Goal: Task Accomplishment & Management: Complete application form

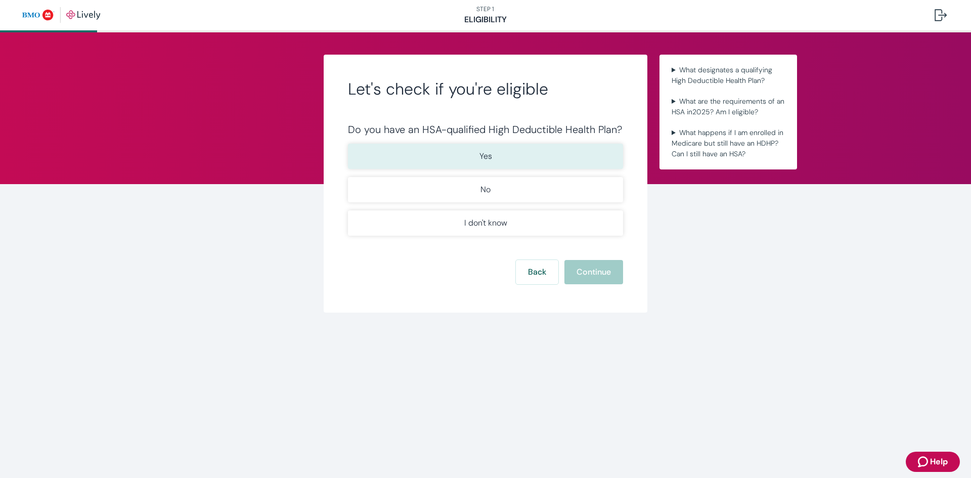
click at [536, 160] on button "Yes" at bounding box center [485, 156] width 275 height 25
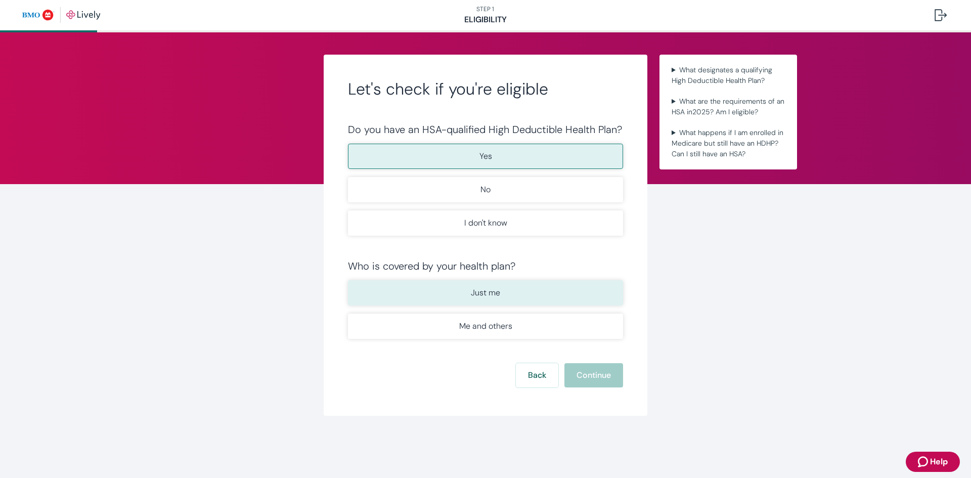
click at [494, 295] on p "Just me" at bounding box center [485, 293] width 29 height 12
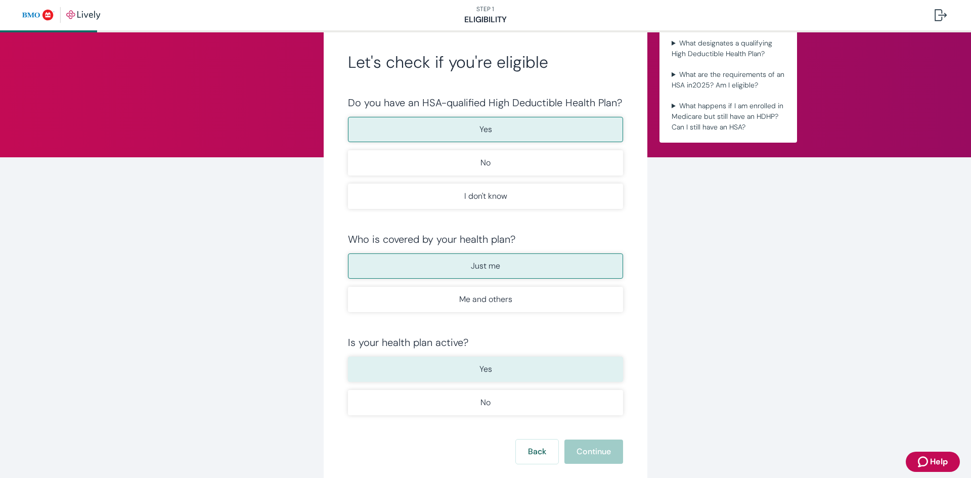
scroll to position [51, 0]
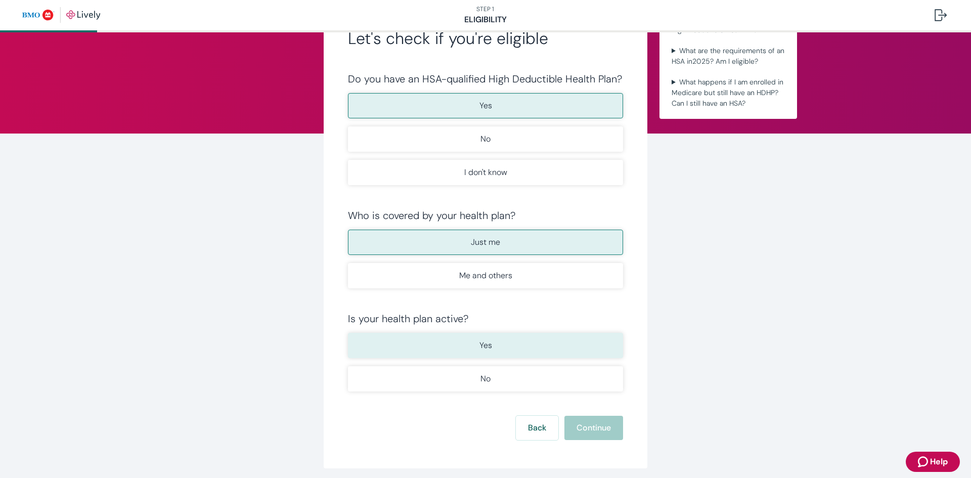
click at [470, 344] on button "Yes" at bounding box center [485, 345] width 275 height 25
click at [585, 432] on button "Continue" at bounding box center [593, 428] width 59 height 24
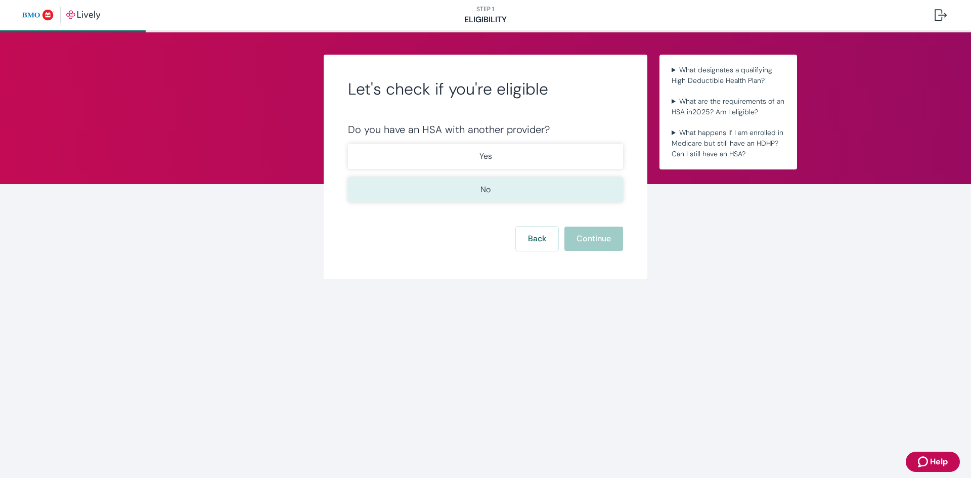
click at [491, 186] on button "No" at bounding box center [485, 189] width 275 height 25
click at [592, 238] on button "Continue" at bounding box center [593, 239] width 59 height 24
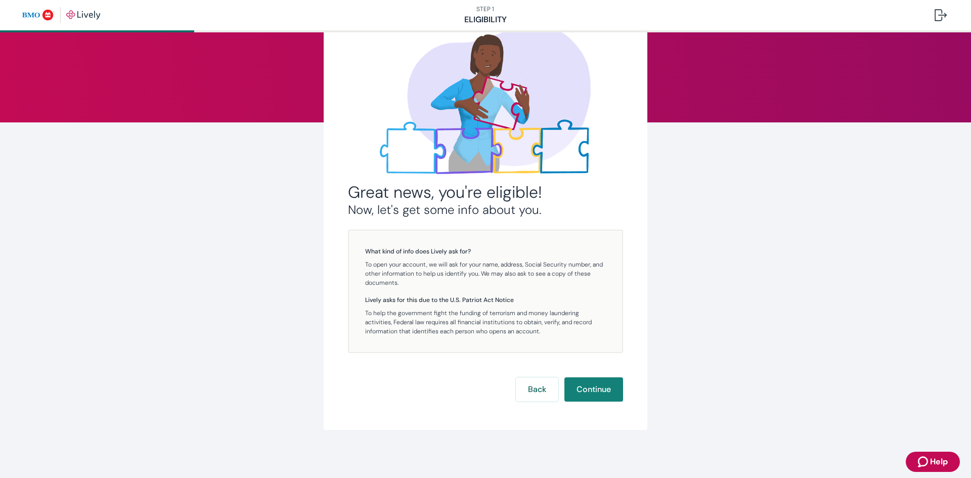
scroll to position [62, 0]
click at [592, 384] on button "Continue" at bounding box center [593, 389] width 59 height 24
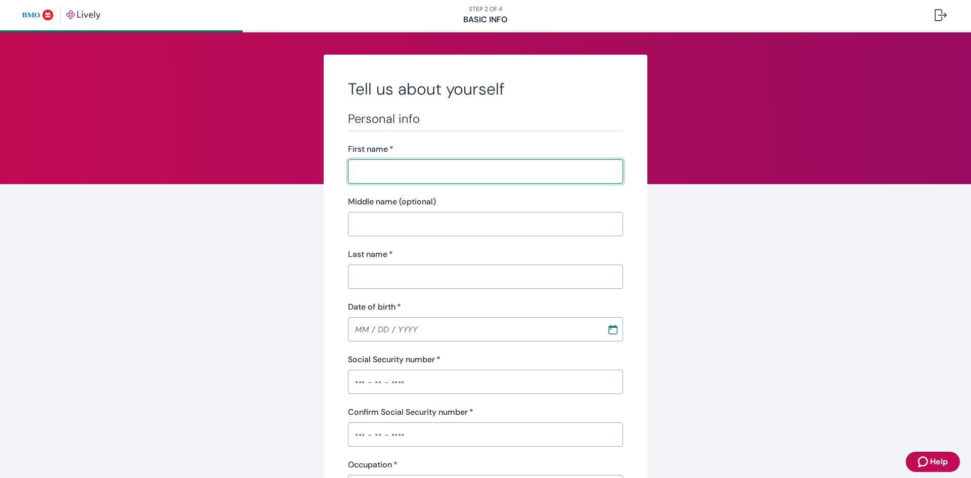
click at [384, 171] on input "First name   *" at bounding box center [485, 171] width 275 height 20
click at [372, 168] on input "First name   *" at bounding box center [485, 171] width 275 height 20
type input "V"
type input "[PERSON_NAME]"
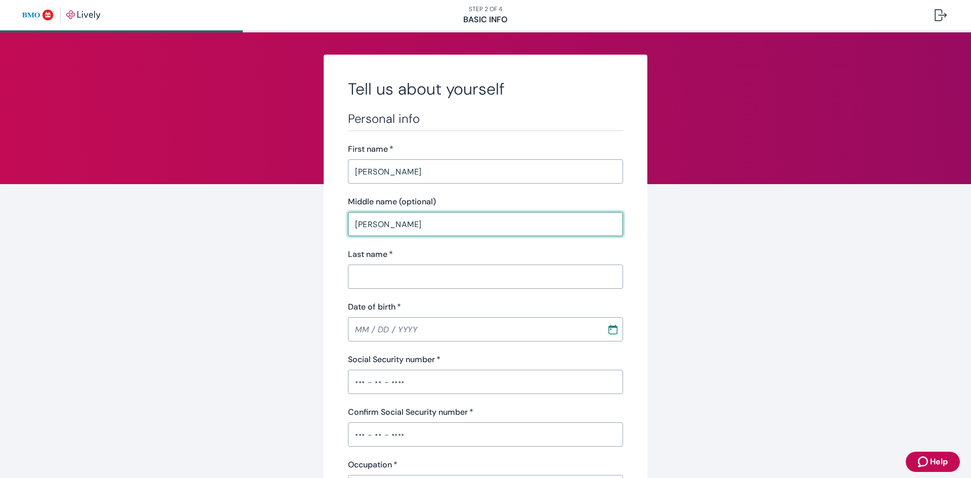
type input "[PERSON_NAME]"
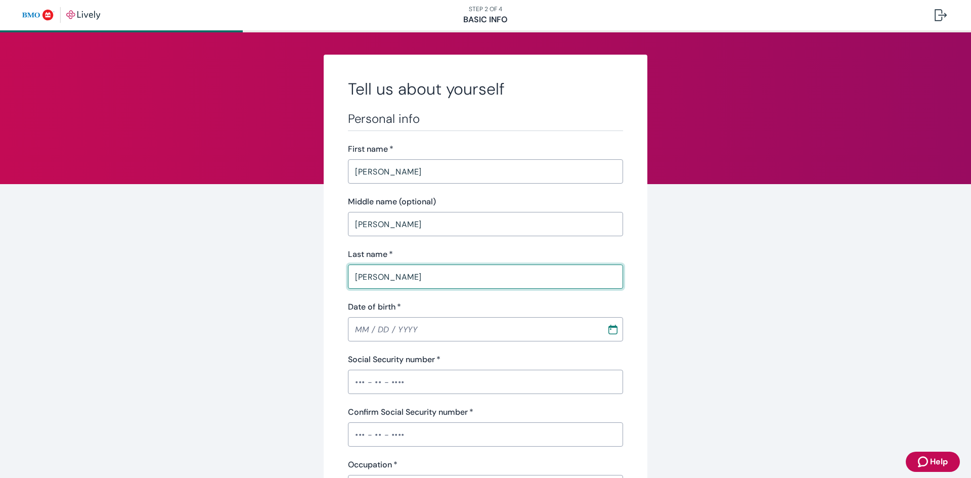
type input "[PERSON_NAME]"
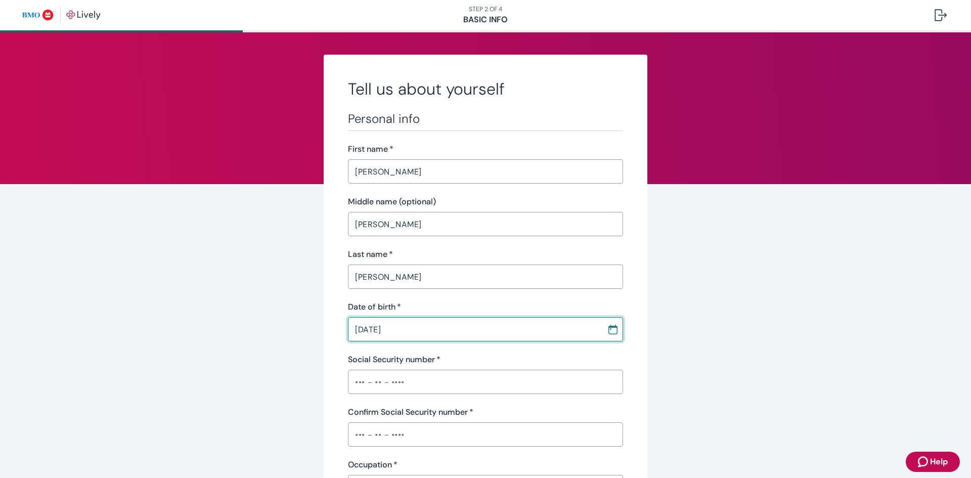
type input "[DATE]"
click at [368, 384] on input "Social Security number   *" at bounding box center [485, 382] width 275 height 20
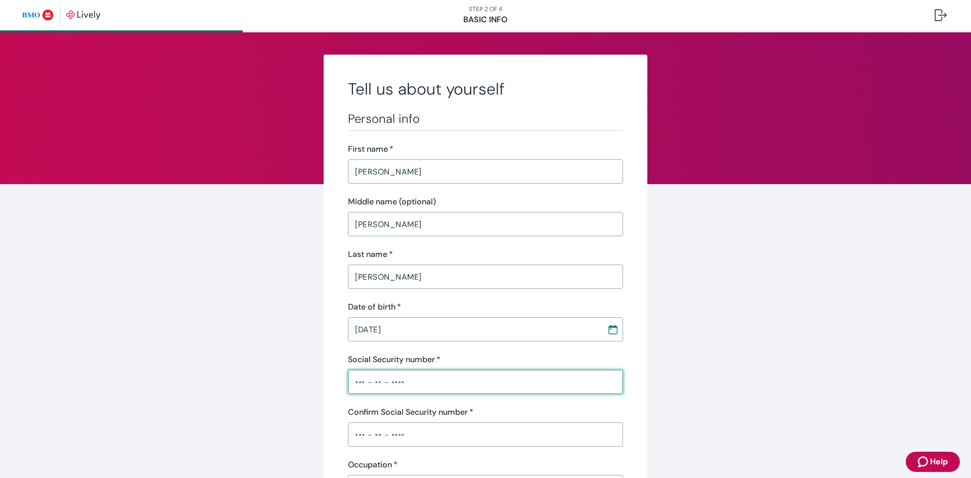
type input "•"
type input "•••-••-1275"
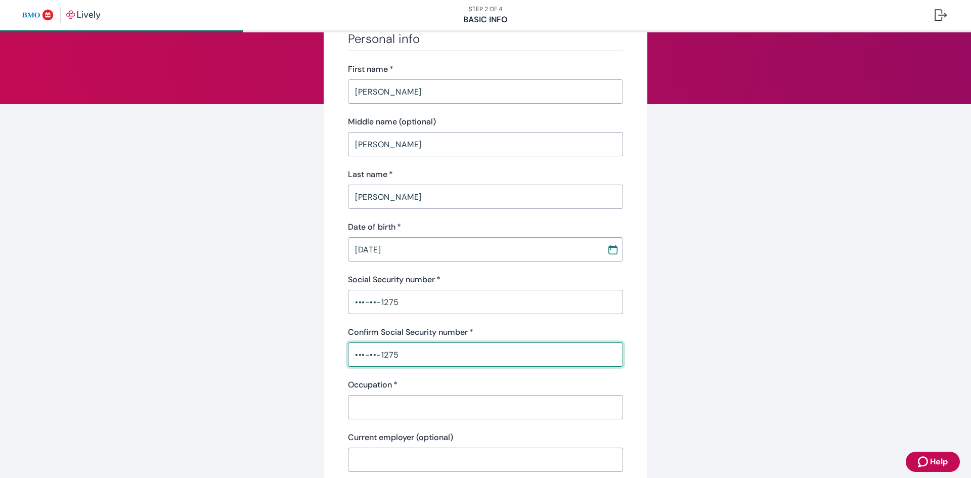
scroll to position [152, 0]
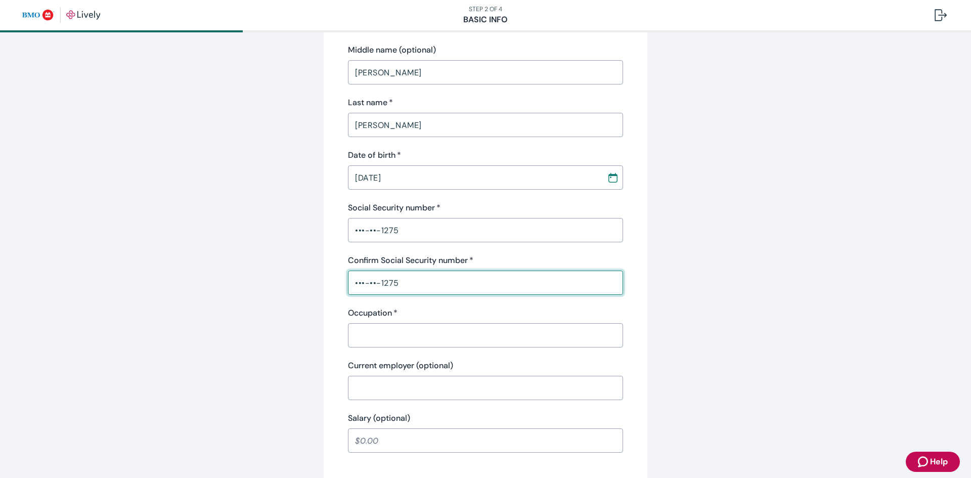
type input "•••-••-1275"
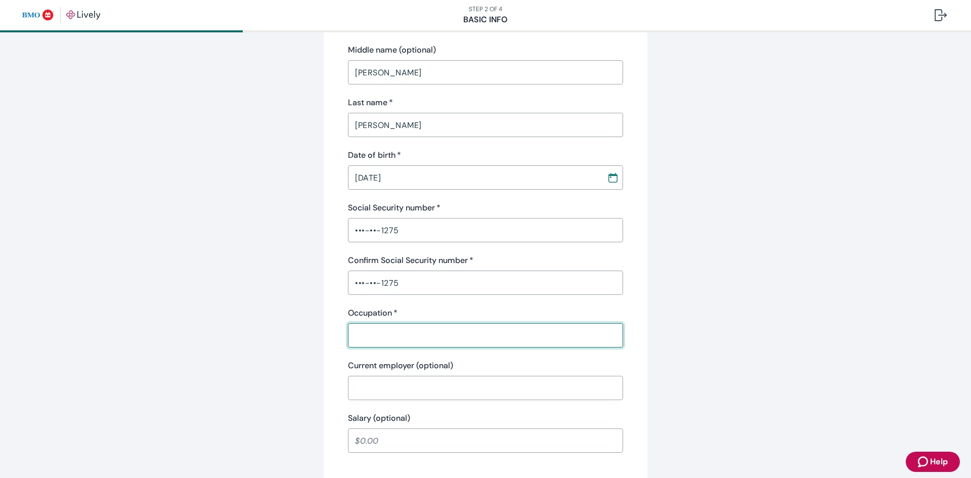
click at [356, 332] on input "Occupation   *" at bounding box center [485, 335] width 275 height 20
type input "Audiologist"
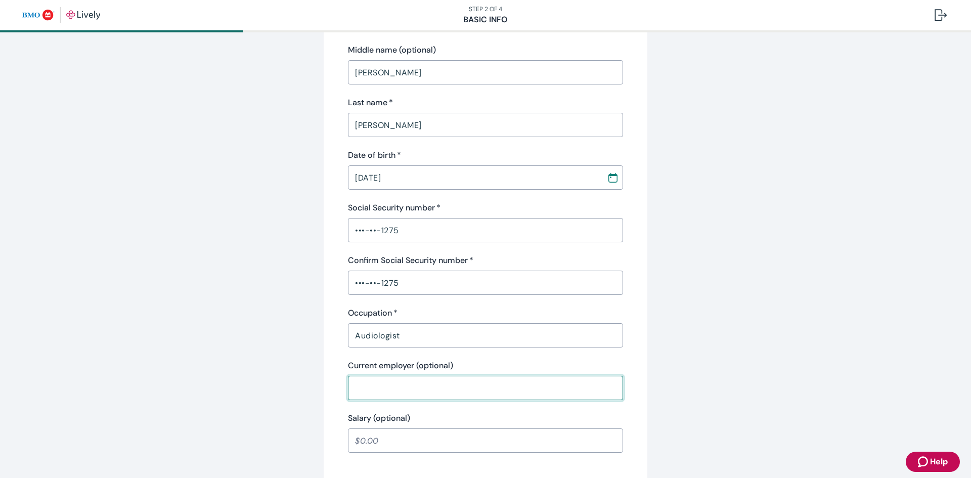
click at [419, 386] on input "Current employer (optional)" at bounding box center [485, 388] width 275 height 20
drag, startPoint x: 418, startPoint y: 379, endPoint x: 411, endPoint y: 382, distance: 7.2
click at [418, 379] on input "Current employer (optional)" at bounding box center [485, 388] width 275 height 20
type input "Hearing and Balance Specialist of KC"
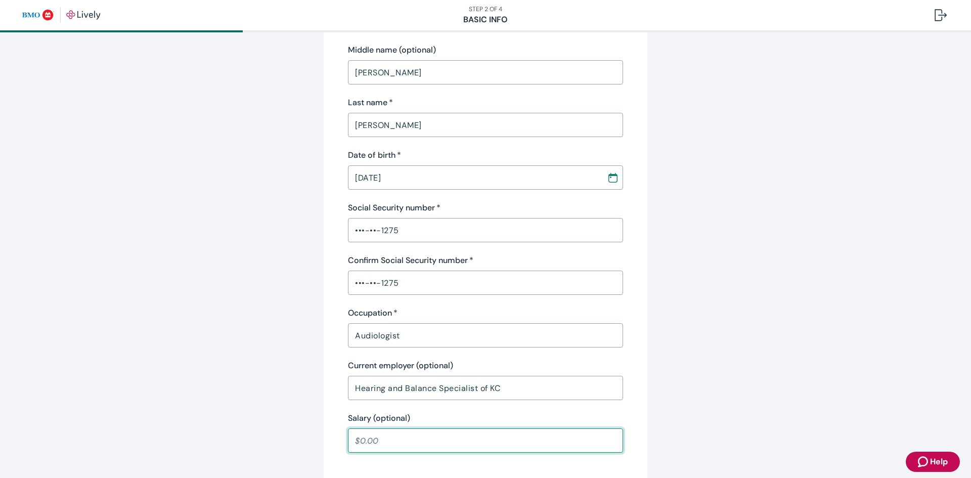
click at [440, 445] on input "Salary (optional)" at bounding box center [485, 440] width 275 height 20
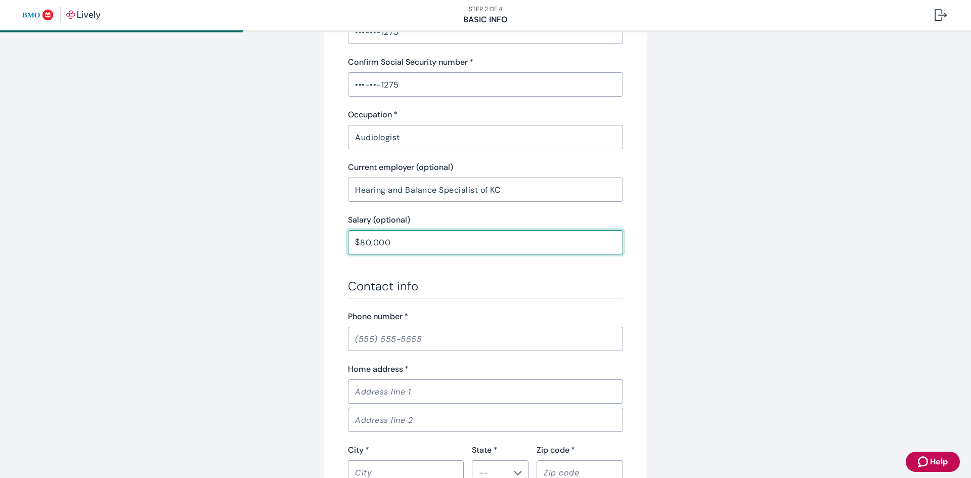
scroll to position [354, 0]
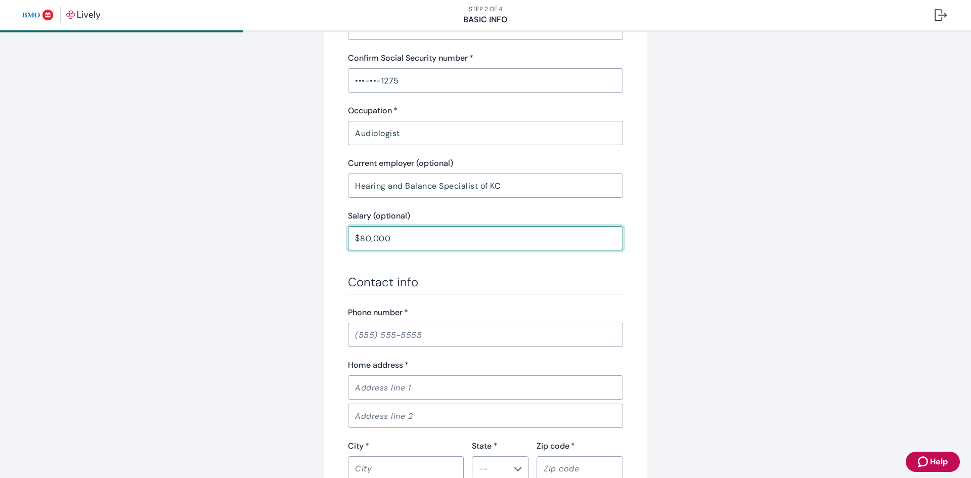
type input "80,000.00"
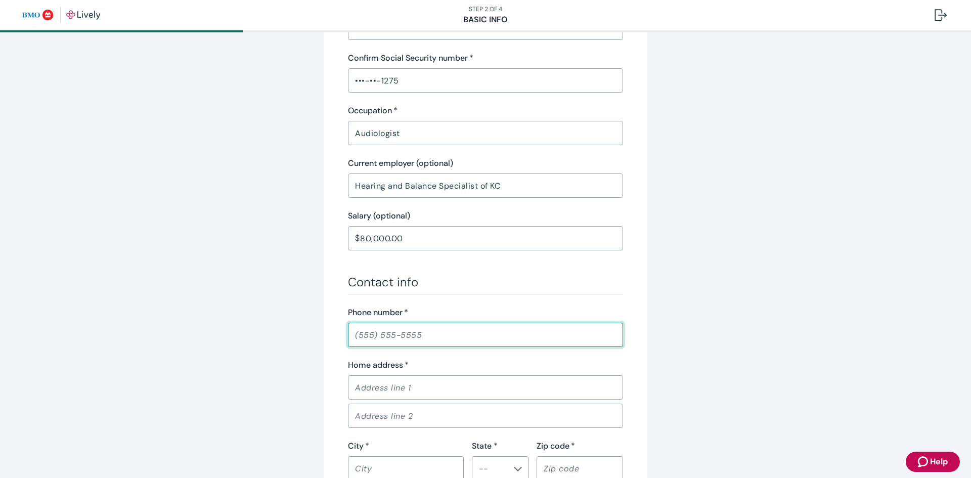
click at [401, 339] on input "Phone number   *" at bounding box center [485, 335] width 275 height 20
type input "[PHONE_NUMBER]"
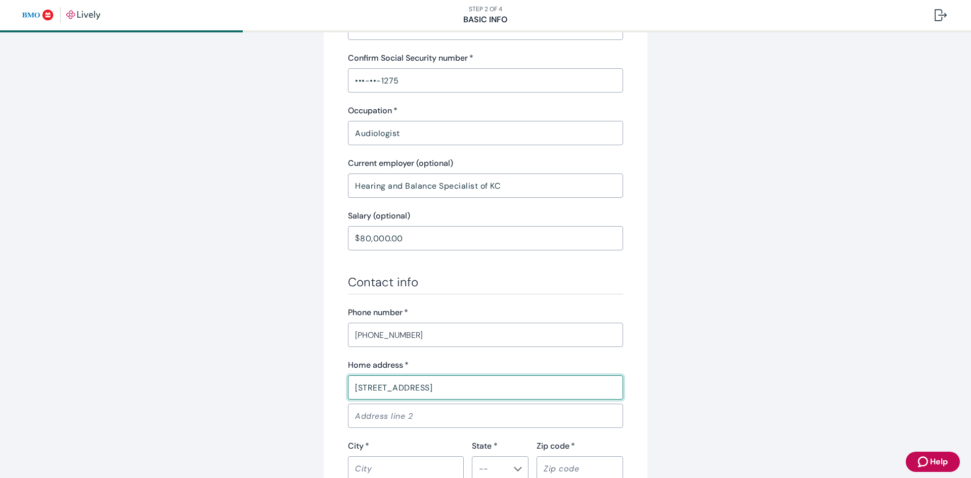
type input "[STREET_ADDRESS]"
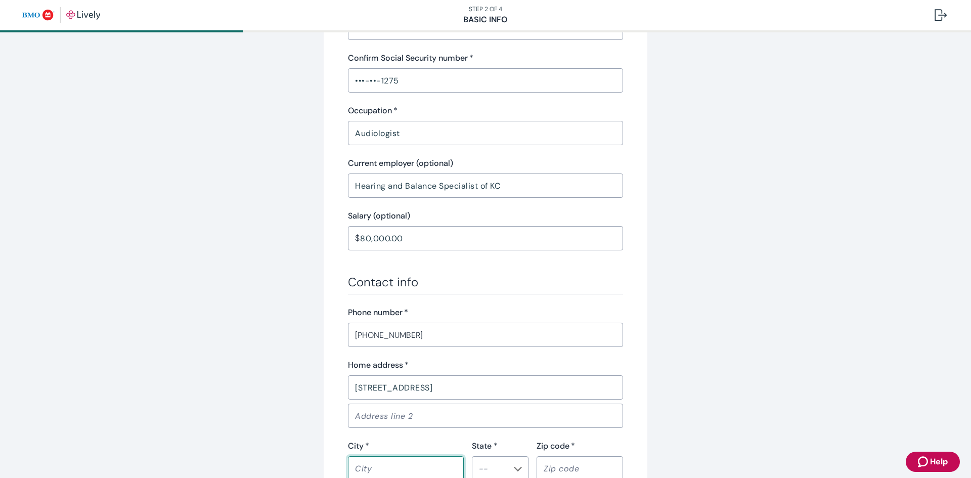
scroll to position [355, 0]
type input "[US_STATE][GEOGRAPHIC_DATA]"
type input "MO"
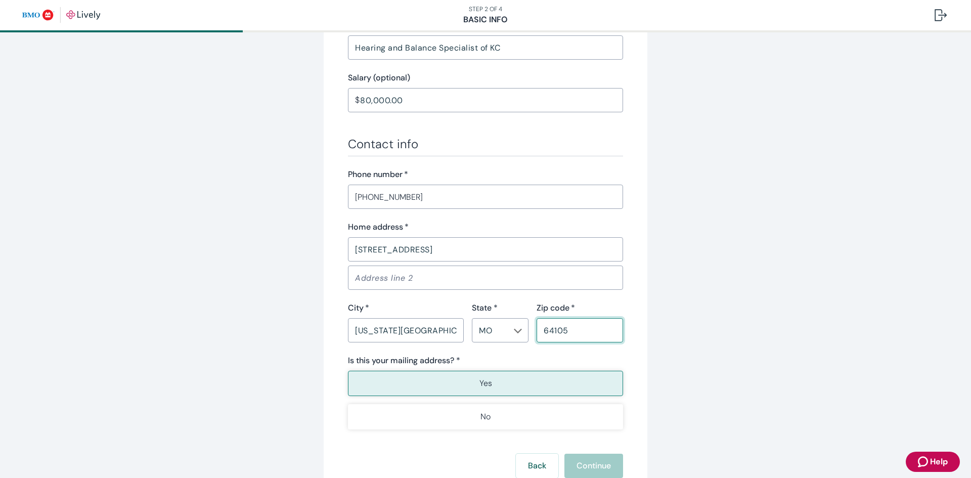
scroll to position [506, 0]
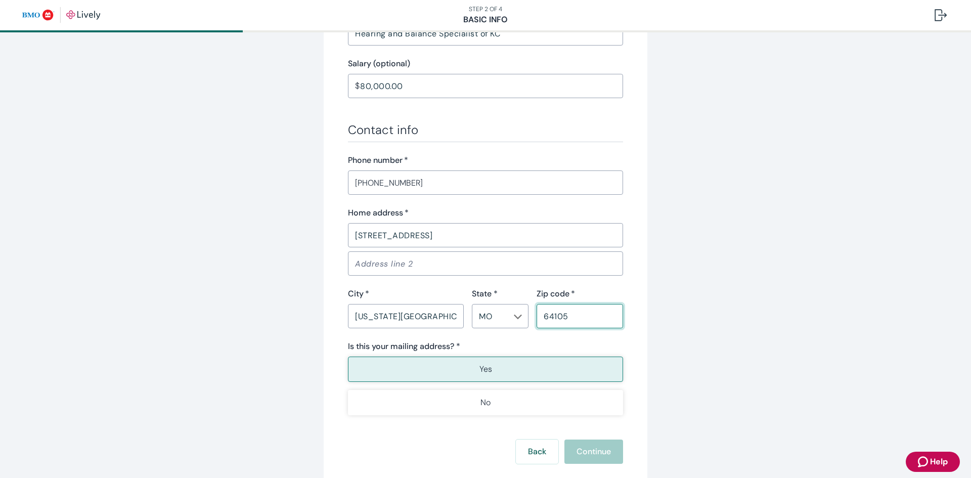
type input "64105"
click at [473, 370] on button "Yes" at bounding box center [485, 369] width 275 height 25
click at [705, 321] on div "Tell us about yourself Personal info First name   * [PERSON_NAME] ​ Middle name…" at bounding box center [486, 20] width 486 height 944
click at [584, 458] on button "Continue" at bounding box center [593, 452] width 59 height 24
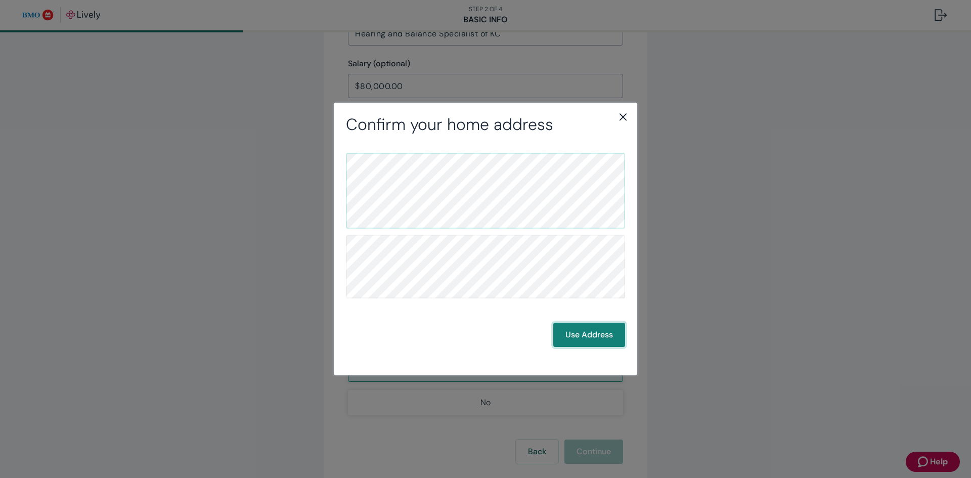
click at [587, 332] on button "Use Address" at bounding box center [589, 335] width 72 height 24
click at [591, 328] on button "Use Address" at bounding box center [589, 335] width 72 height 24
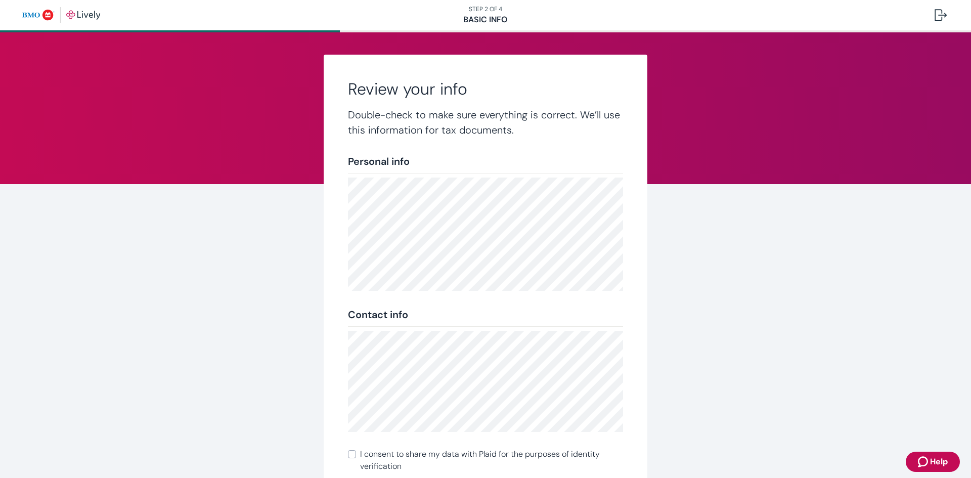
scroll to position [120, 0]
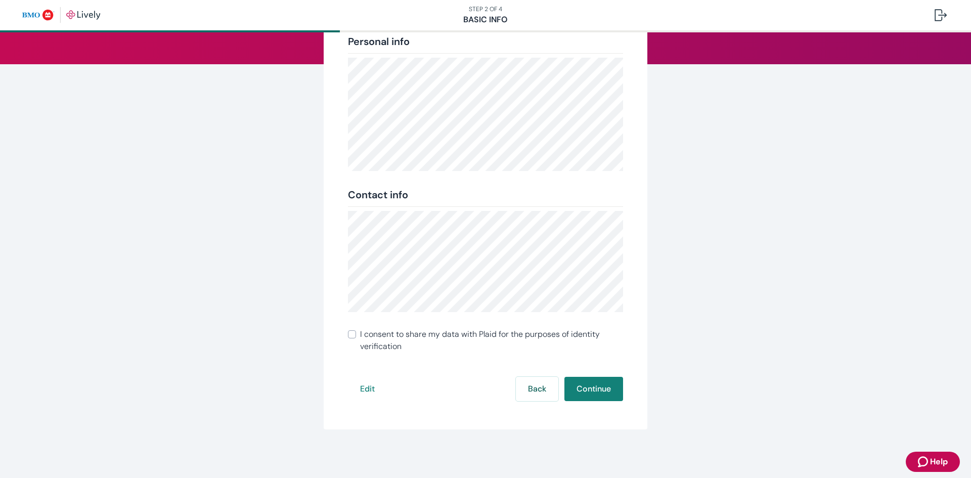
click at [413, 336] on span "I consent to share my data with Plaid for the purposes of identity verification" at bounding box center [491, 340] width 263 height 24
click at [356, 336] on input "I consent to share my data with Plaid for the purposes of identity verification" at bounding box center [352, 334] width 8 height 8
checkbox input "true"
click at [582, 392] on button "Continue" at bounding box center [593, 389] width 59 height 24
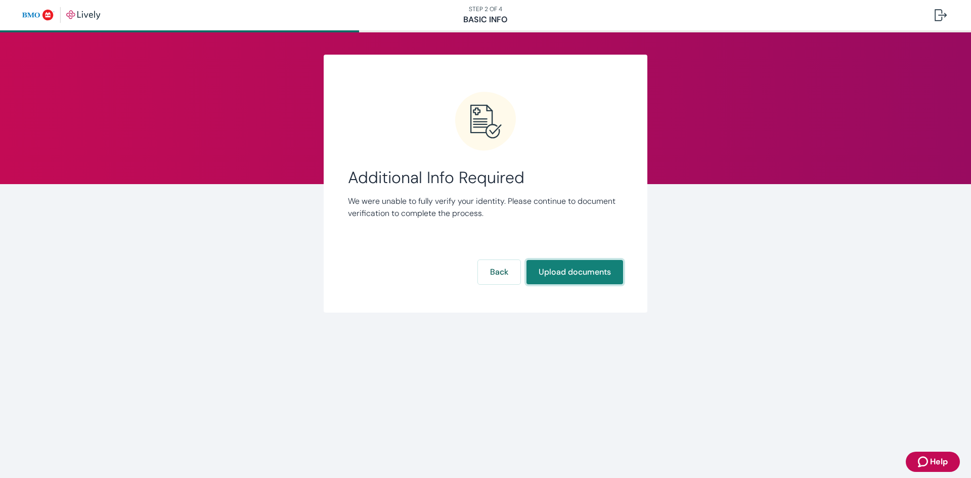
click at [561, 270] on button "Upload documents" at bounding box center [575, 272] width 97 height 24
click at [495, 275] on button "Back" at bounding box center [499, 272] width 42 height 24
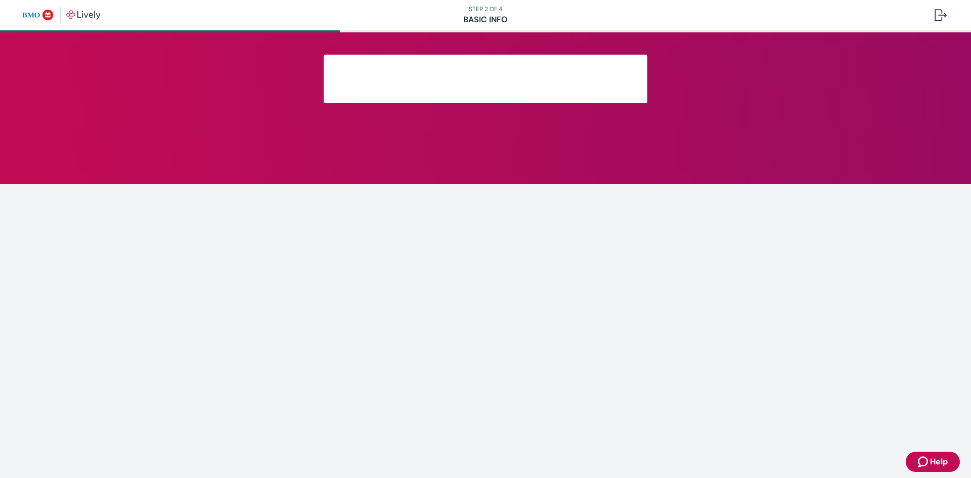
scroll to position [120, 0]
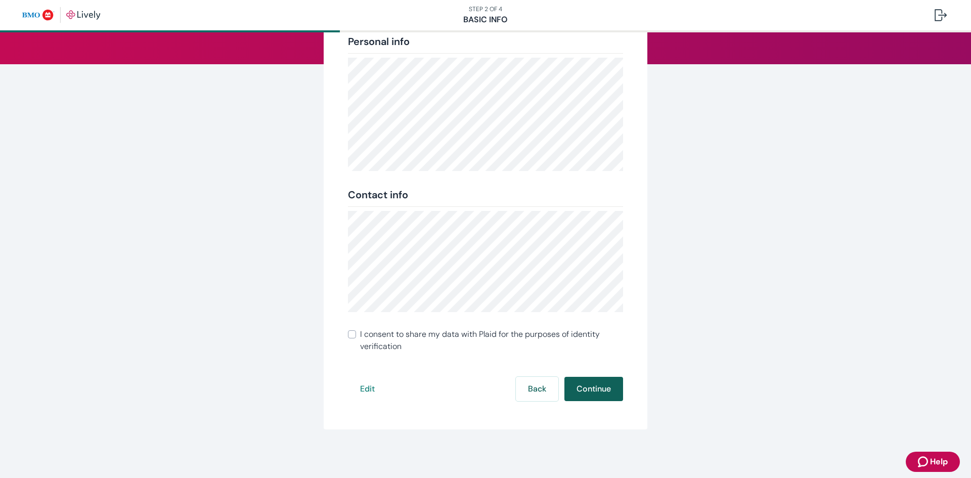
click at [577, 382] on button "Continue" at bounding box center [593, 389] width 59 height 24
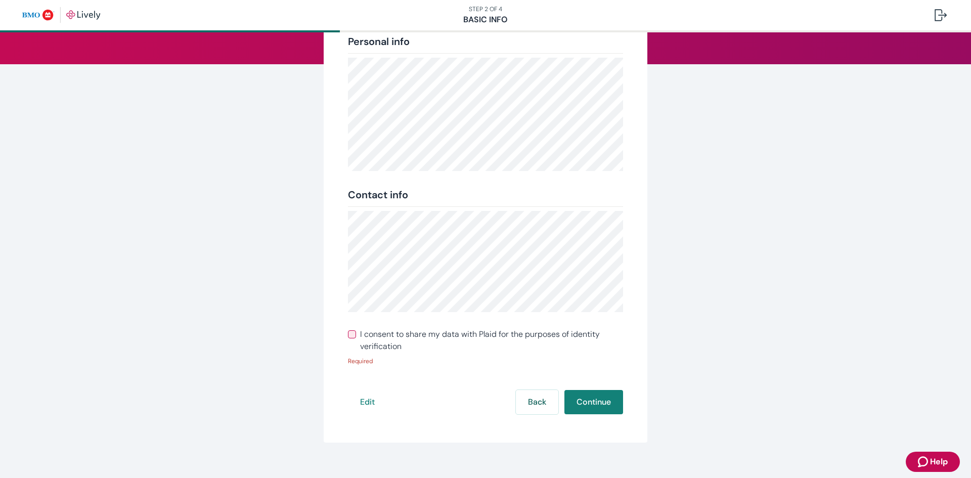
click at [462, 329] on span "I consent to share my data with Plaid for the purposes of identity verification" at bounding box center [491, 340] width 263 height 24
click at [356, 330] on input "I consent to share my data with Plaid for the purposes of identity verification" at bounding box center [352, 334] width 8 height 8
checkbox input "true"
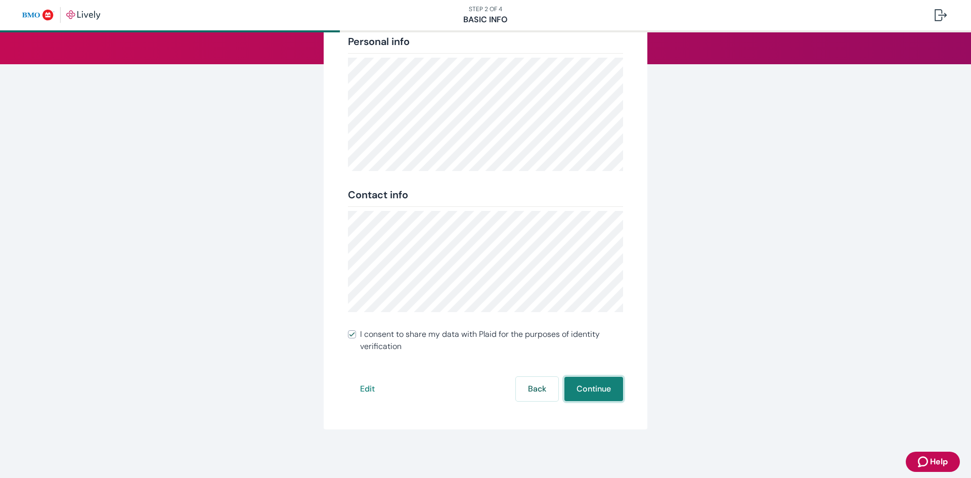
click at [576, 400] on button "Continue" at bounding box center [593, 389] width 59 height 24
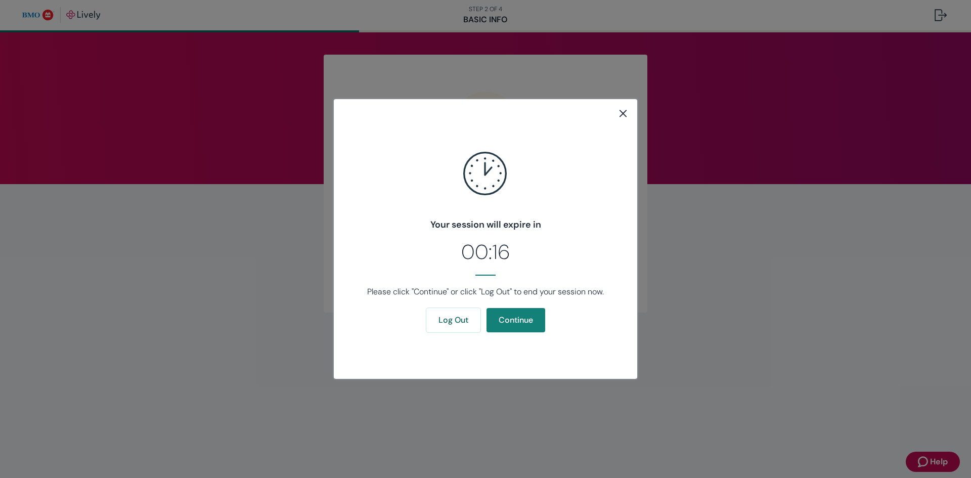
click at [624, 112] on icon "close" at bounding box center [623, 113] width 12 height 12
